Goal: Information Seeking & Learning: Learn about a topic

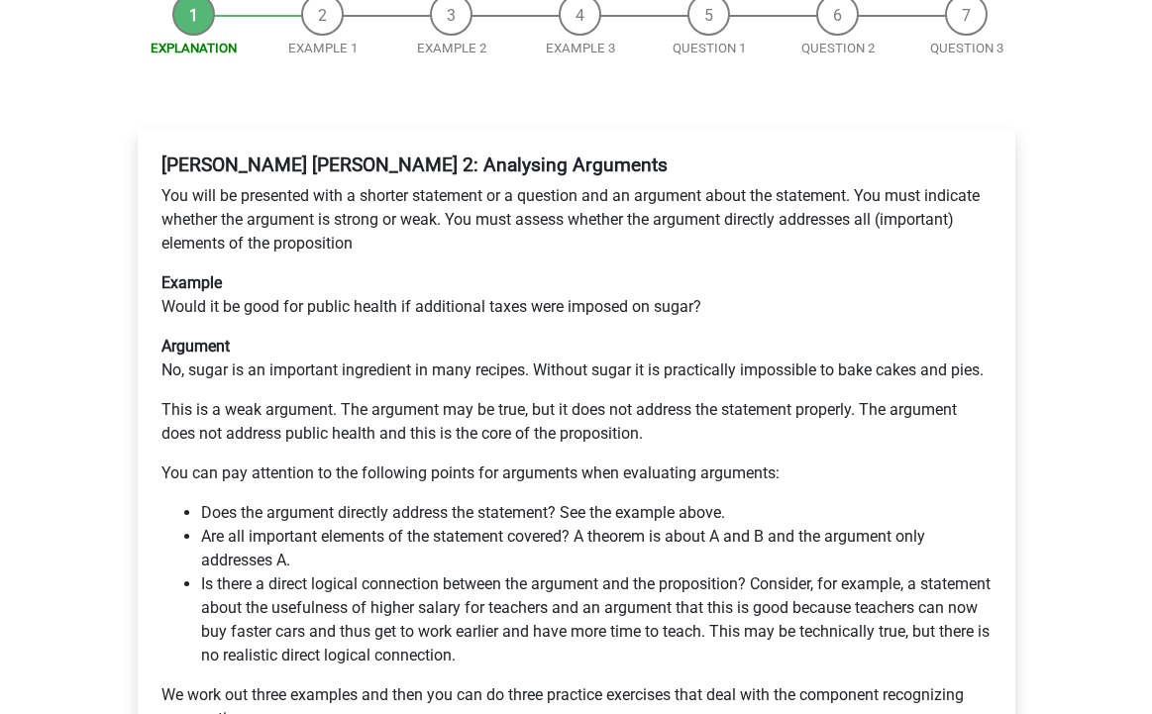
scroll to position [280, 0]
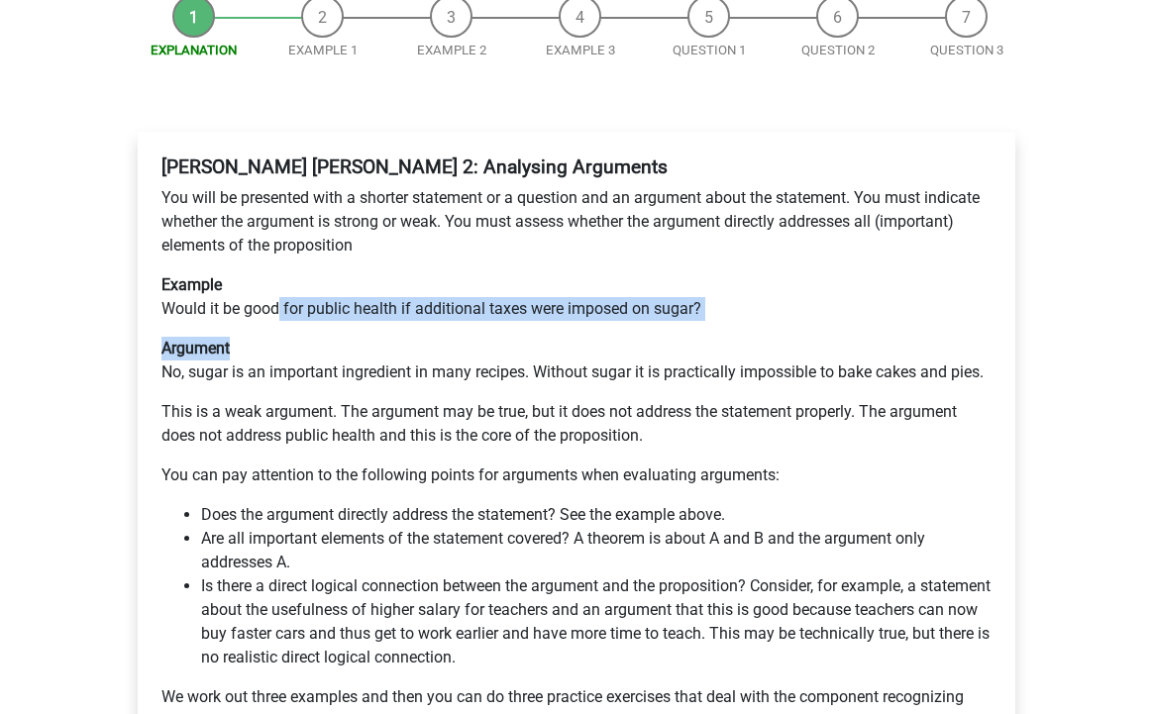
drag, startPoint x: 277, startPoint y: 235, endPoint x: 416, endPoint y: 291, distance: 149.7
click at [417, 285] on div "[PERSON_NAME] [PERSON_NAME] 2: Analysing Arguments You will be presented with a…" at bounding box center [577, 452] width 846 height 609
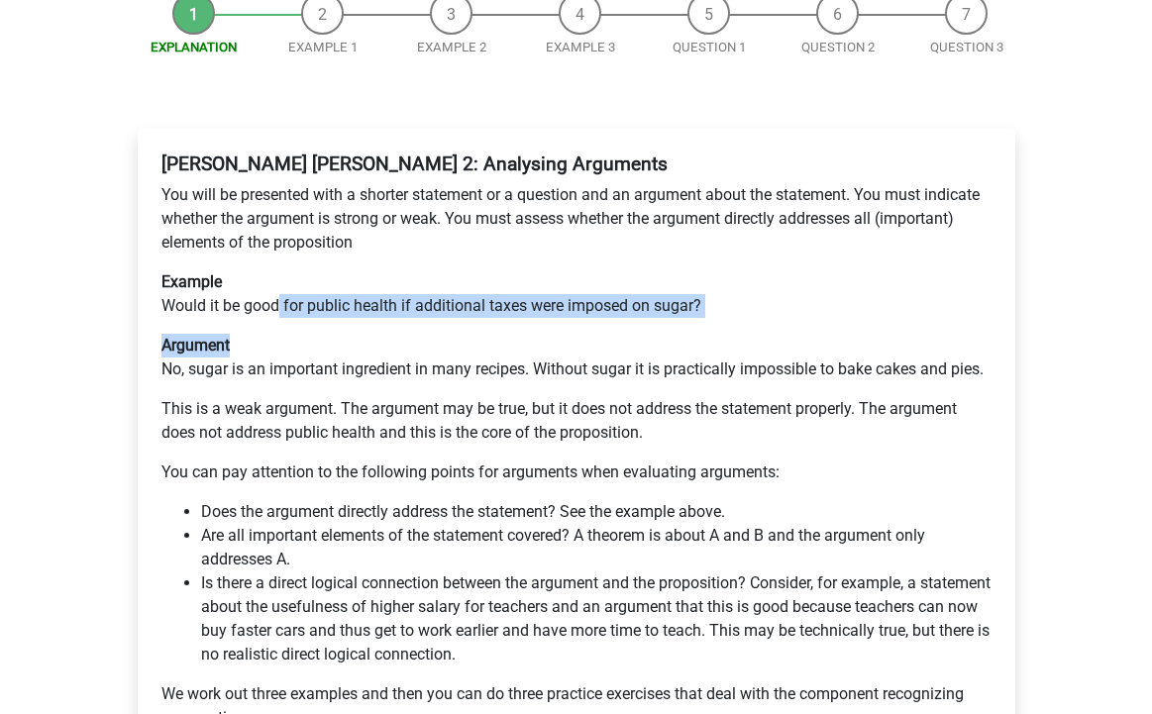
scroll to position [0, 0]
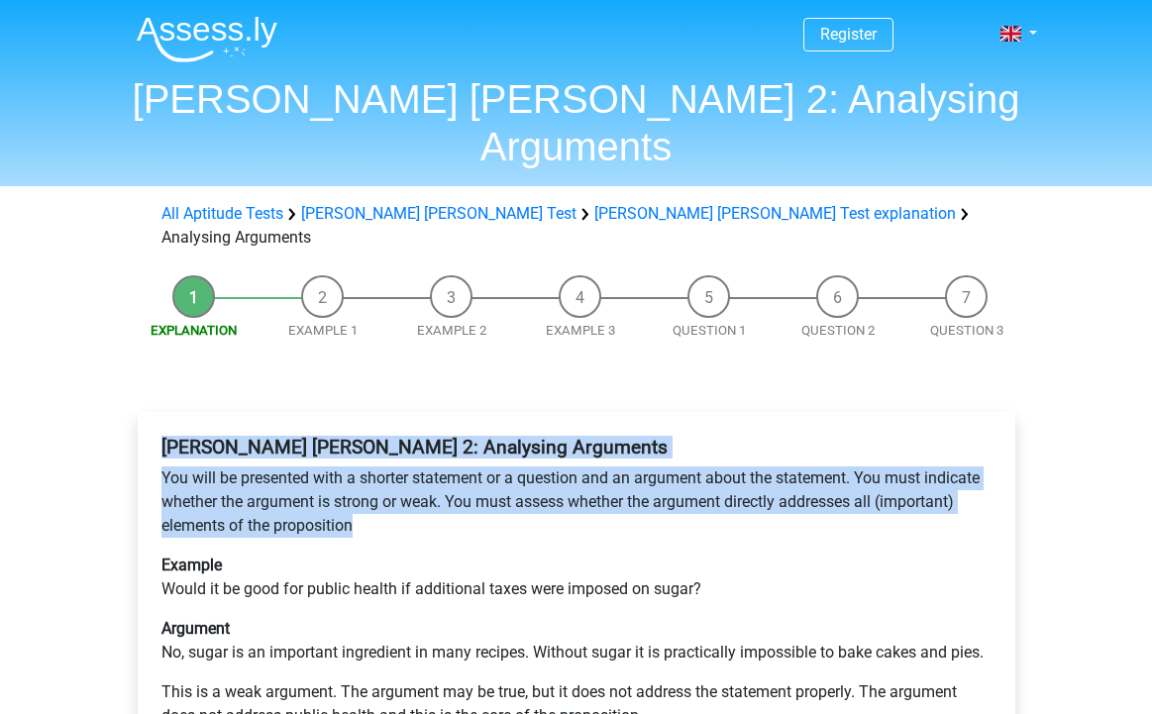
drag, startPoint x: 161, startPoint y: 370, endPoint x: 440, endPoint y: 453, distance: 290.2
copy div "[PERSON_NAME] [PERSON_NAME] 2: Analysing Arguments You will be presented with a…"
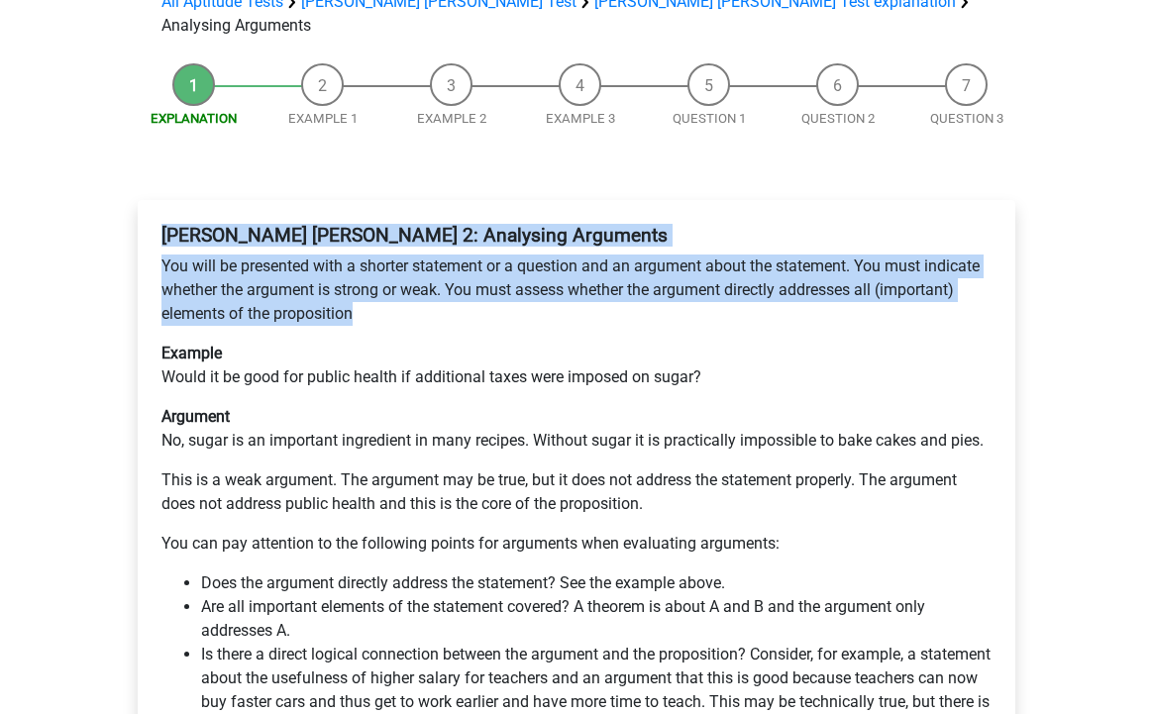
scroll to position [254, 0]
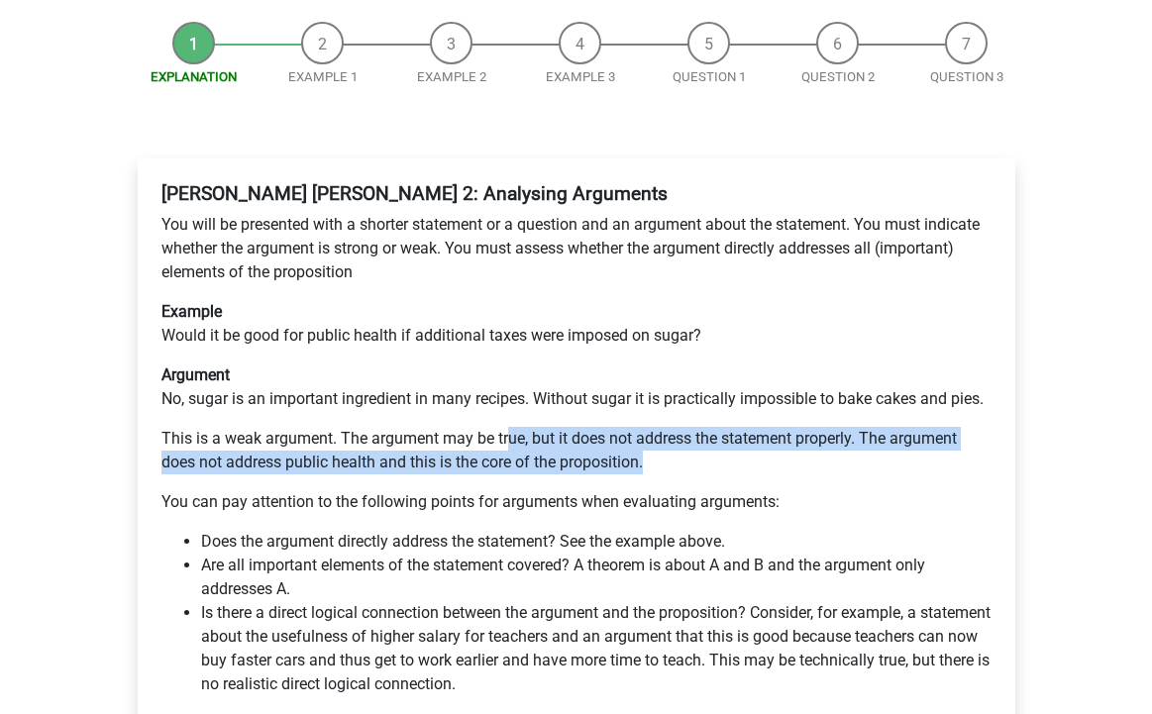
drag, startPoint x: 509, startPoint y: 359, endPoint x: 651, endPoint y: 395, distance: 146.3
click at [651, 427] on p "This is a weak argument. The argument may be true, but it does not address the …" at bounding box center [576, 451] width 830 height 48
click at [674, 427] on p "This is a weak argument. The argument may be true, but it does not address the …" at bounding box center [576, 451] width 830 height 48
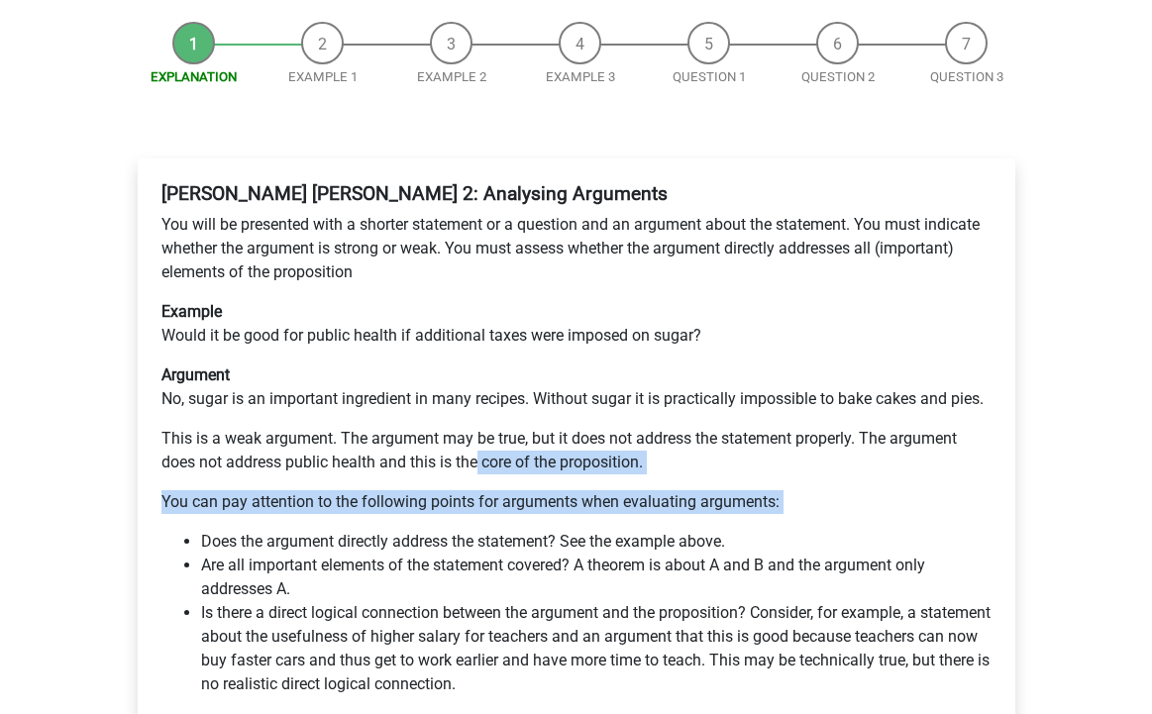
drag, startPoint x: 478, startPoint y: 390, endPoint x: 560, endPoint y: 450, distance: 100.6
click at [561, 450] on div "Watson Glaser 2: Analysing Arguments You will be presented with a shorter state…" at bounding box center [577, 478] width 846 height 609
click at [569, 530] on li "Does the argument directly address the statement? See the example above." at bounding box center [596, 542] width 790 height 24
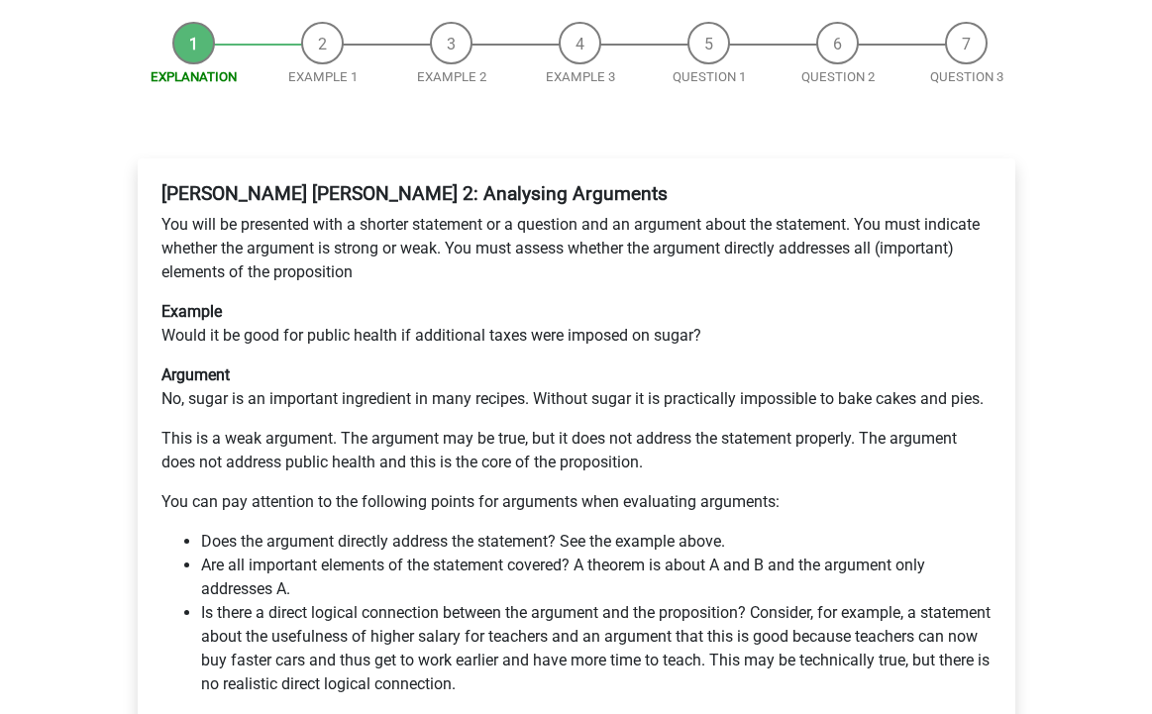
scroll to position [333, 0]
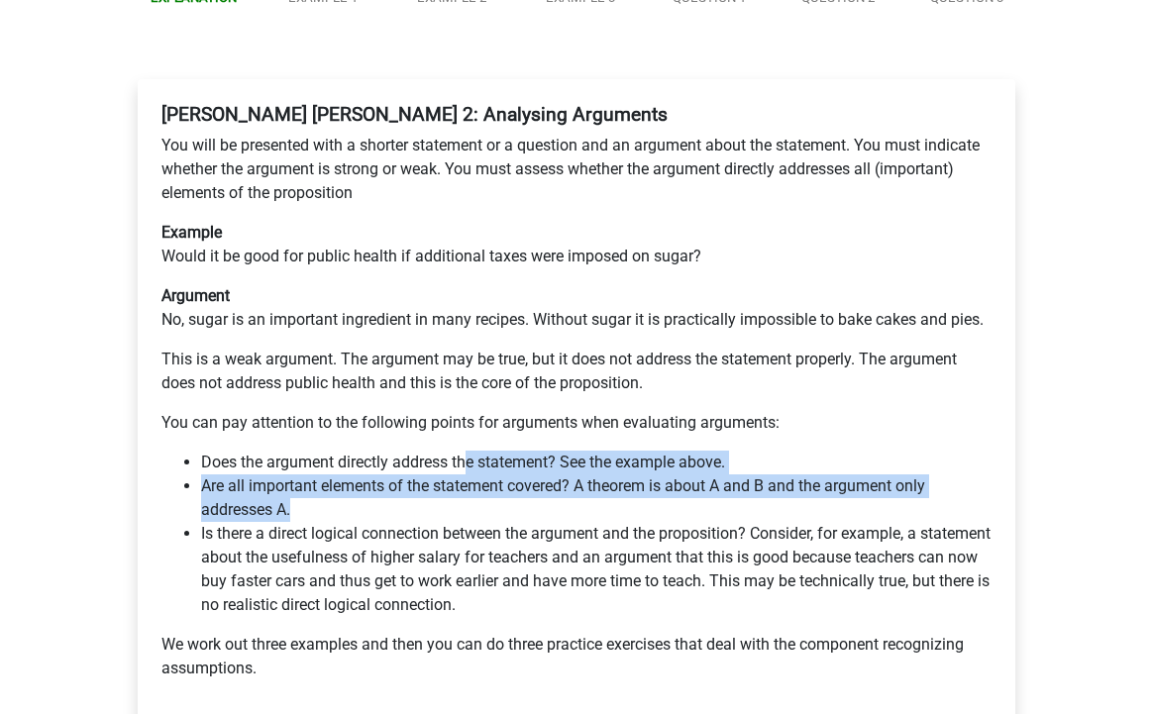
drag, startPoint x: 469, startPoint y: 390, endPoint x: 530, endPoint y: 435, distance: 75.1
click at [530, 451] on ul "Does the argument directly address the statement? See the example above. Are al…" at bounding box center [576, 534] width 830 height 166
click at [540, 474] on li "Are all important elements of the statement covered? A theorem is about A and B…" at bounding box center [596, 498] width 790 height 48
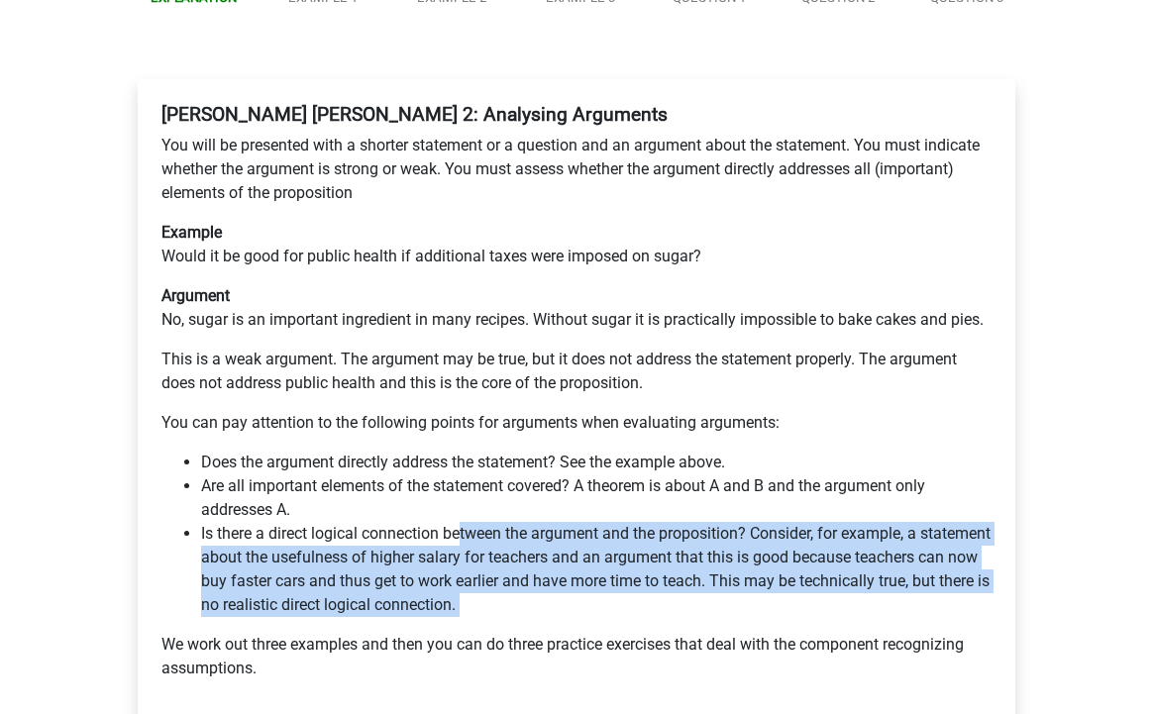
drag, startPoint x: 461, startPoint y: 457, endPoint x: 678, endPoint y: 551, distance: 237.4
click at [678, 551] on div "Watson Glaser 2: Analysing Arguments You will be presented with a shorter state…" at bounding box center [577, 399] width 846 height 609
click at [682, 552] on div "Watson Glaser 2: Analysing Arguments You will be presented with a shorter state…" at bounding box center [577, 399] width 846 height 609
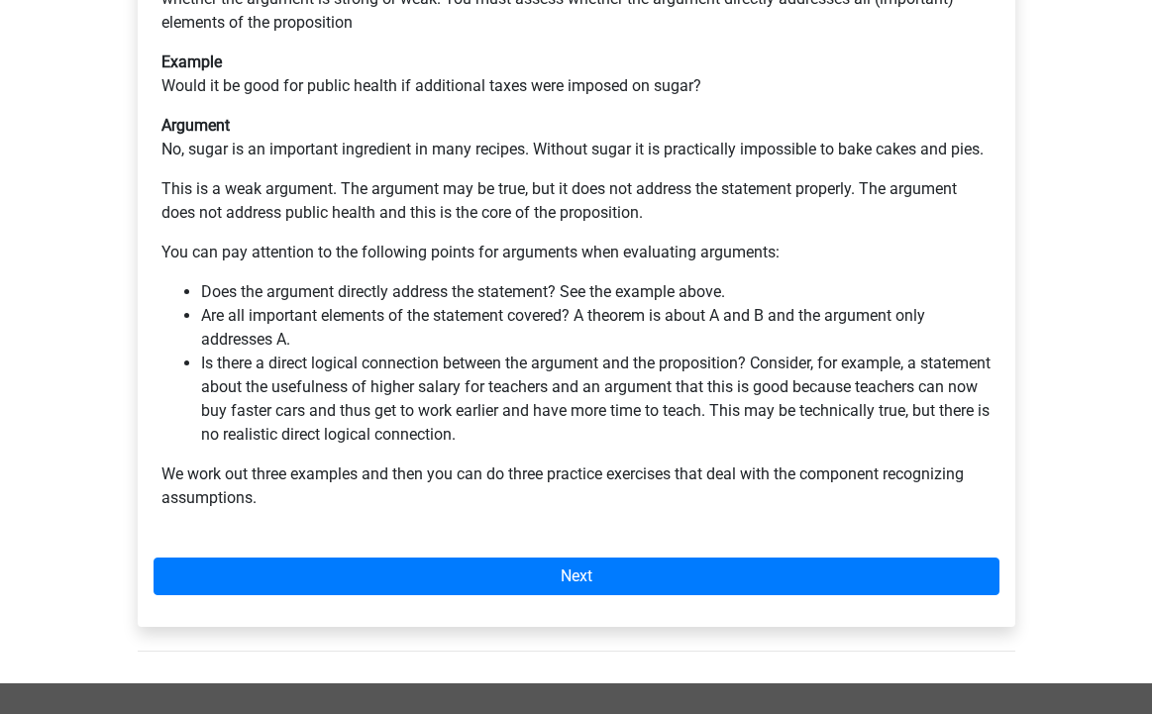
scroll to position [501, 0]
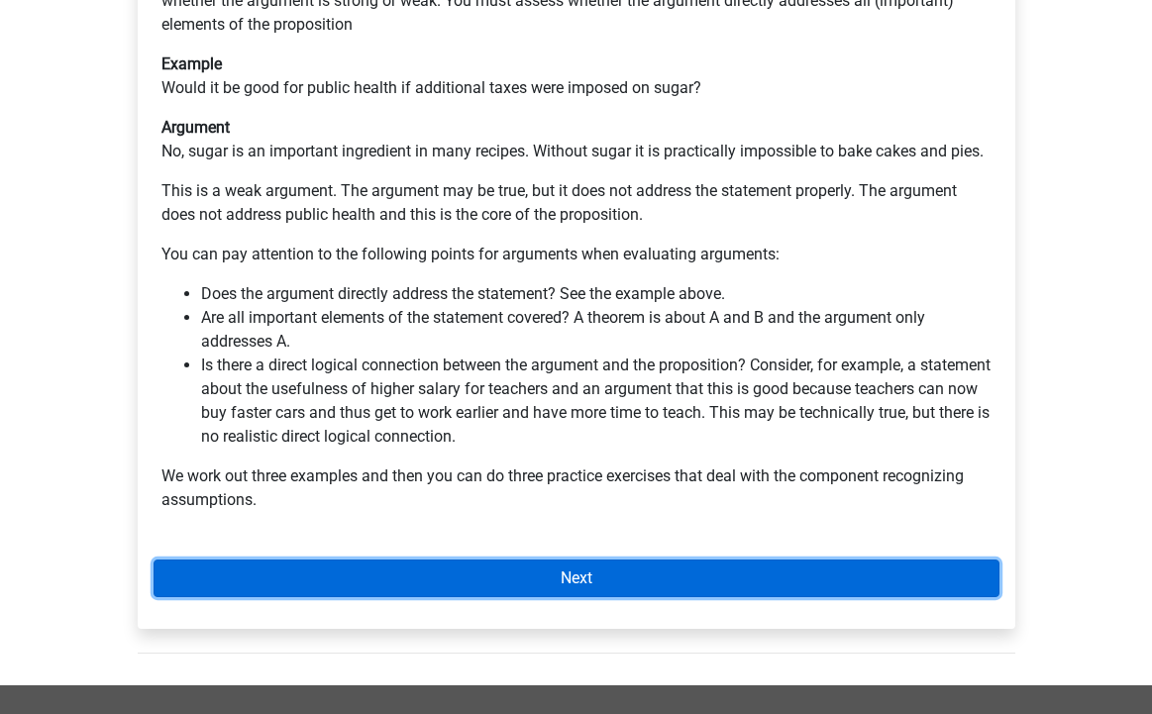
click at [620, 560] on link "Next" at bounding box center [577, 579] width 846 height 38
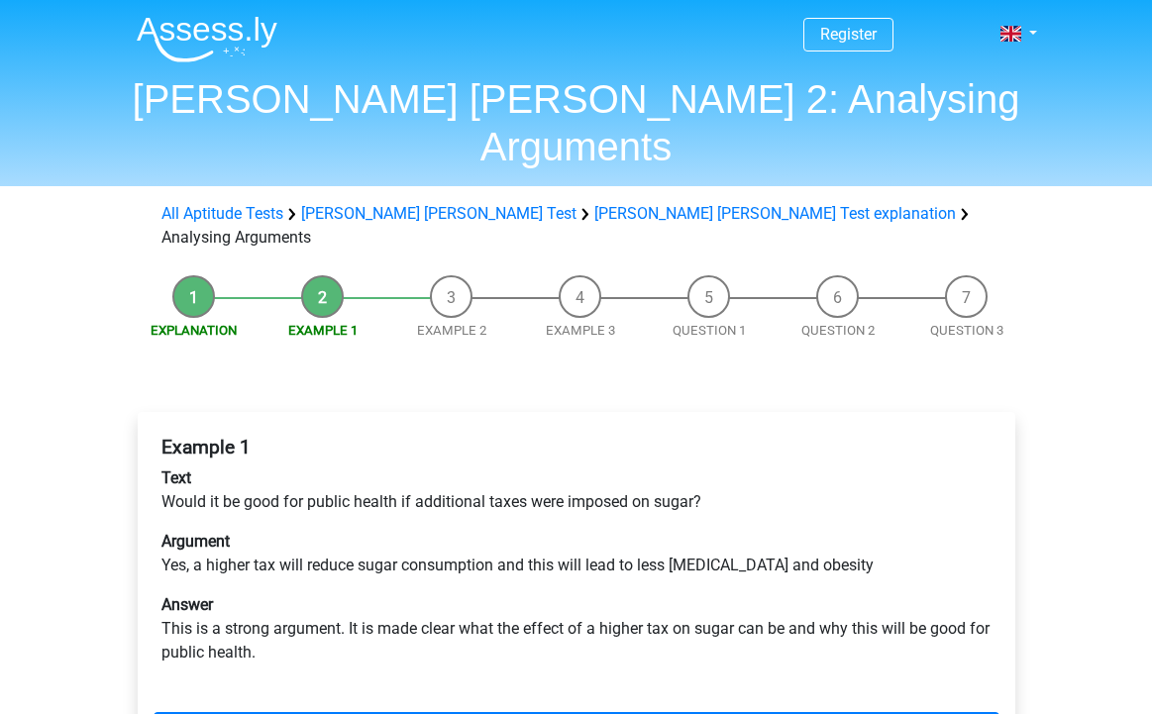
scroll to position [85, 0]
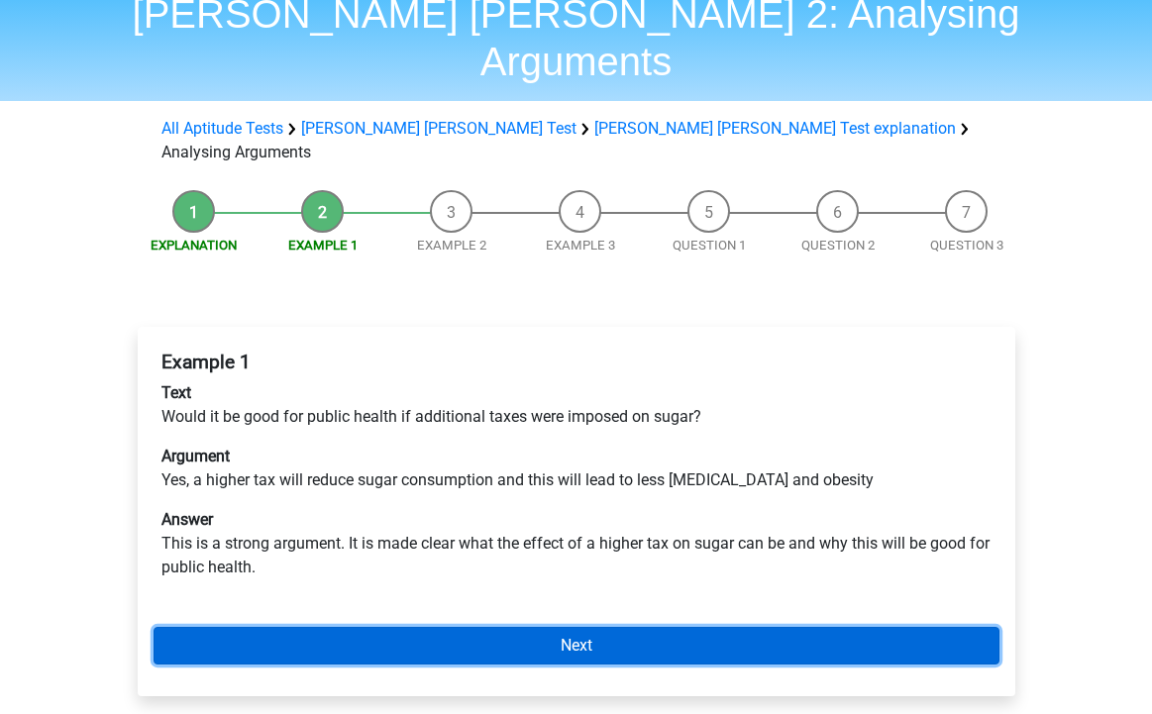
click at [500, 627] on link "Next" at bounding box center [577, 646] width 846 height 38
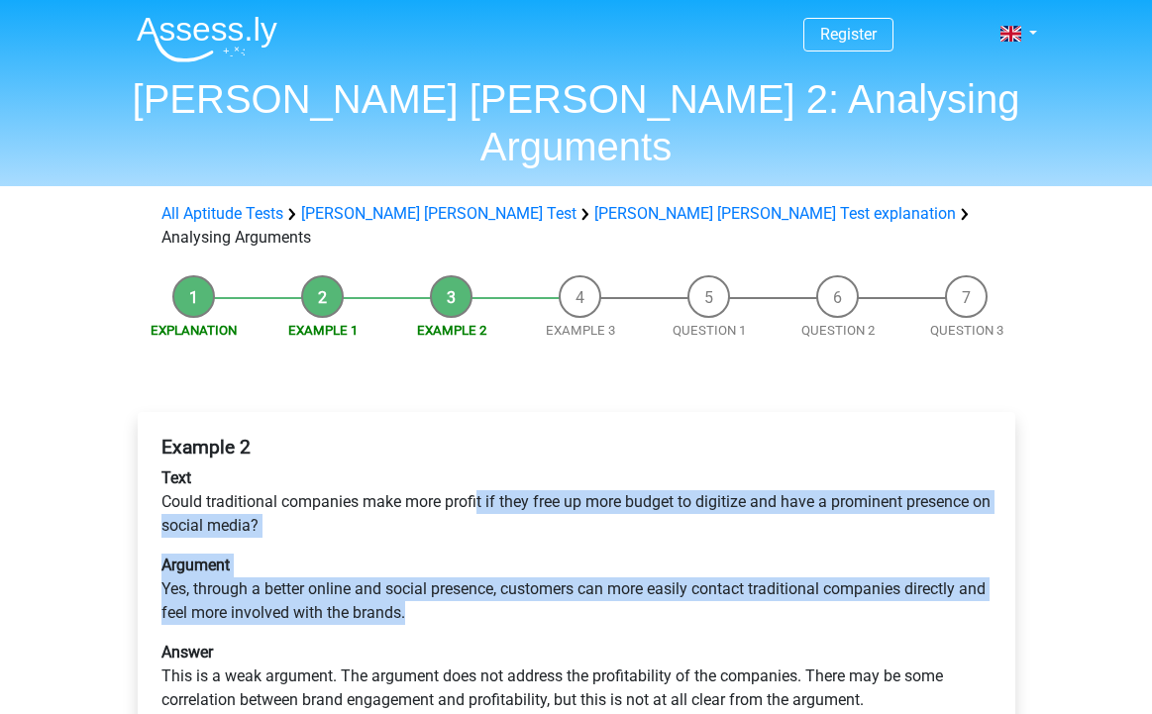
drag, startPoint x: 475, startPoint y: 426, endPoint x: 451, endPoint y: 544, distance: 120.4
click at [452, 544] on div "Example 2 Text Could traditional companies make more profit if they free up mor…" at bounding box center [577, 582] width 846 height 308
click at [527, 554] on p "Argument Yes, through a better online and social presence, customers can more e…" at bounding box center [576, 589] width 830 height 71
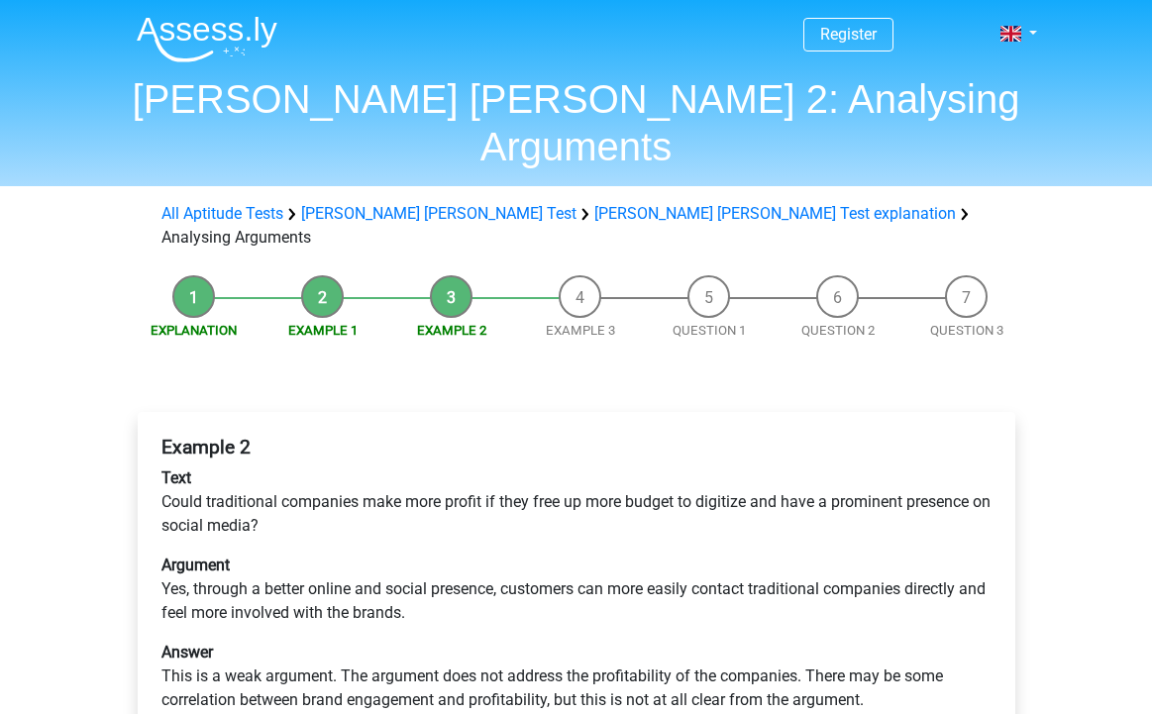
scroll to position [40, 0]
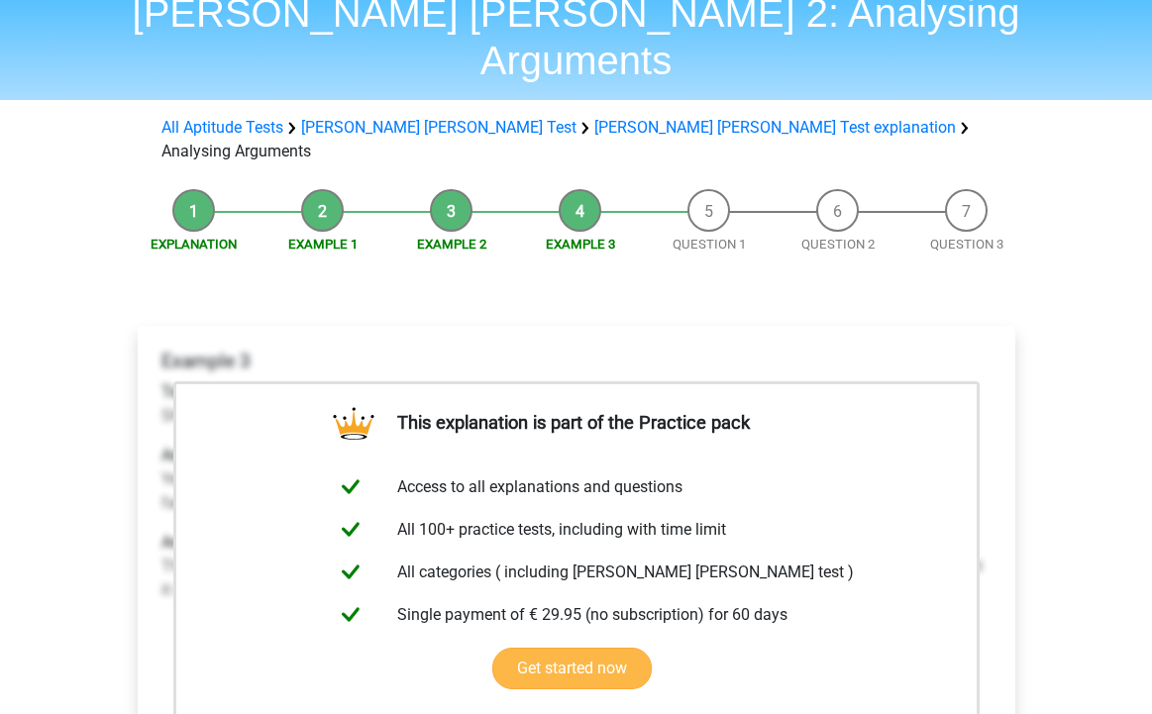
scroll to position [102, 0]
